Goal: Find specific page/section: Locate a particular part of the current website

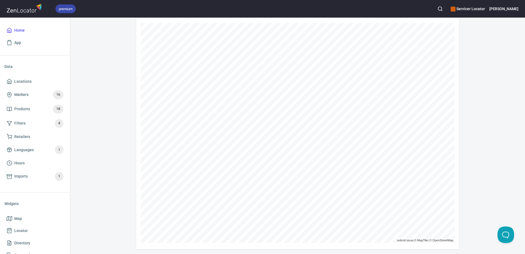
scroll to position [117, 0]
click at [443, 8] on icon "button" at bounding box center [440, 8] width 5 height 5
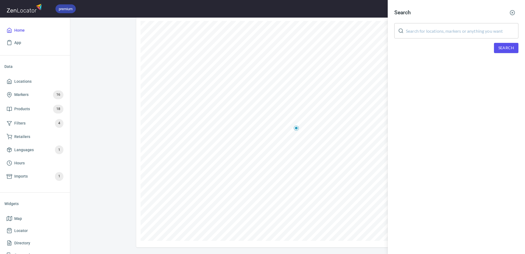
click at [453, 29] on input "text" at bounding box center [462, 30] width 113 height 15
paste input "Atomic Tech"
type input "Atomic Tech"
click at [505, 48] on span "Search" at bounding box center [507, 48] width 16 height 7
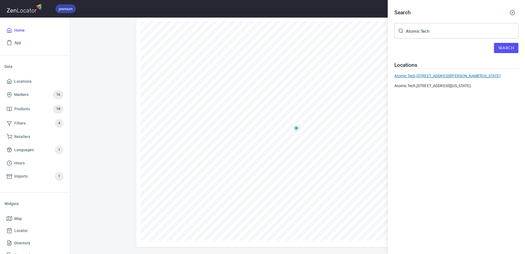
click at [486, 78] on div "Atomic Tech, [STREET_ADDRESS][PERSON_NAME][US_STATE]" at bounding box center [456, 75] width 124 height 5
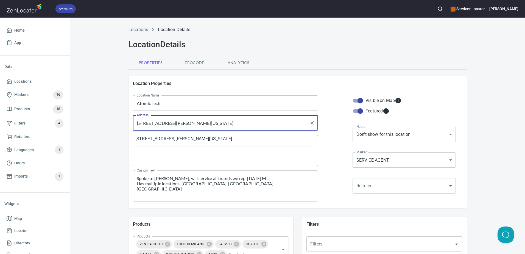
drag, startPoint x: 135, startPoint y: 123, endPoint x: 185, endPoint y: 123, distance: 50.5
click at [185, 123] on input "[STREET_ADDRESS][PERSON_NAME][US_STATE]" at bounding box center [221, 123] width 172 height 10
click at [277, 149] on textarea "Locator Address" at bounding box center [225, 150] width 177 height 21
drag, startPoint x: 188, startPoint y: 124, endPoint x: 216, endPoint y: 126, distance: 28.4
click at [216, 126] on input "[STREET_ADDRESS][PERSON_NAME][US_STATE]" at bounding box center [221, 123] width 172 height 10
